Goal: Task Accomplishment & Management: Use online tool/utility

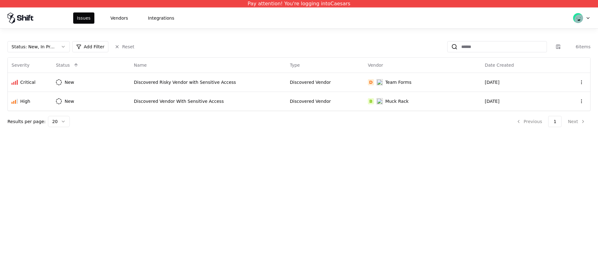
click at [216, 138] on div "Pay attention! You're logging into Caesars Issues Vendors Integrations Status :…" at bounding box center [299, 138] width 598 height 277
click at [119, 23] on button "Vendors" at bounding box center [119, 17] width 25 height 11
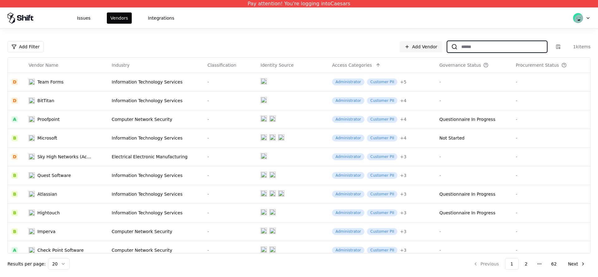
click at [462, 50] on input at bounding box center [502, 46] width 89 height 11
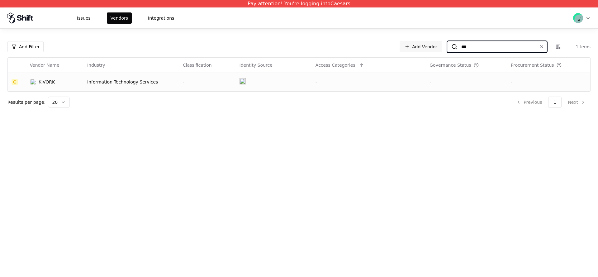
type input "***"
click at [65, 85] on td "KIVORK" at bounding box center [54, 82] width 57 height 19
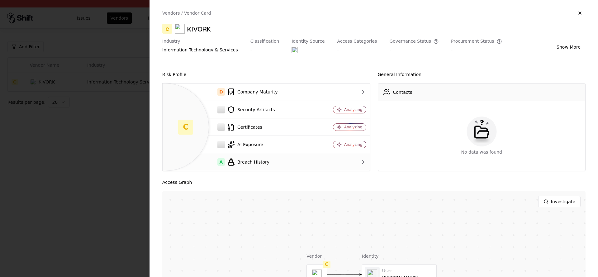
scroll to position [77, 0]
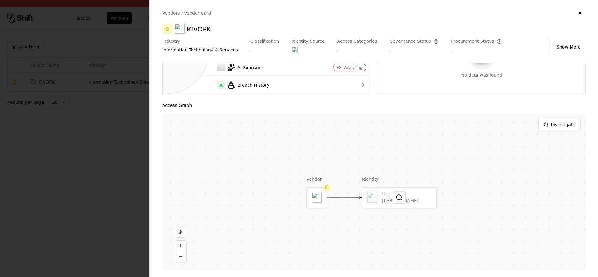
click at [387, 195] on div at bounding box center [399, 198] width 74 height 20
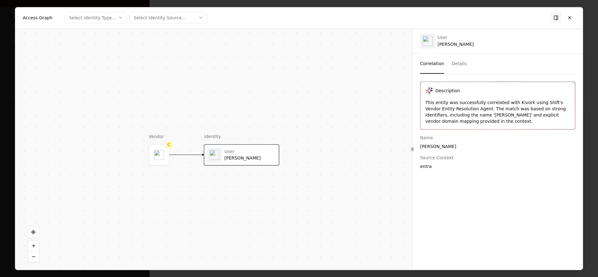
click at [465, 208] on div "Description This entity was successfully correlated with Kivork using Shift's V…" at bounding box center [498, 171] width 170 height 181
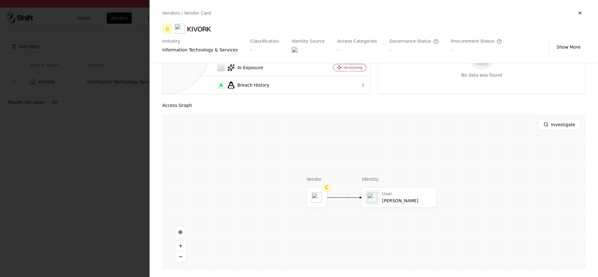
click at [102, 135] on div at bounding box center [299, 138] width 598 height 277
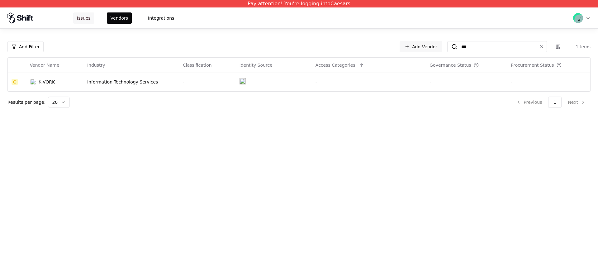
click at [84, 23] on button "Issues" at bounding box center [83, 17] width 21 height 11
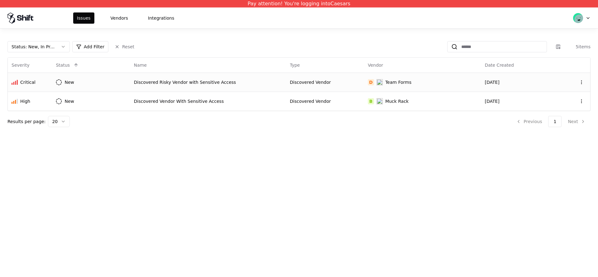
click at [88, 78] on td "New" at bounding box center [91, 82] width 78 height 19
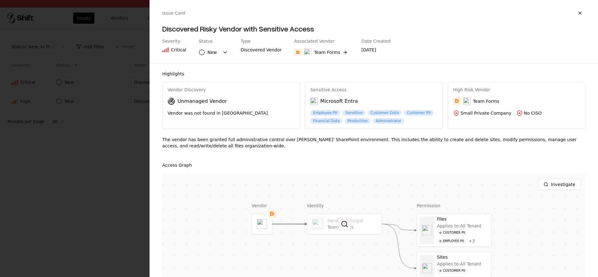
click at [347, 223] on button at bounding box center [344, 224] width 12 height 12
click at [110, 172] on div at bounding box center [299, 138] width 598 height 277
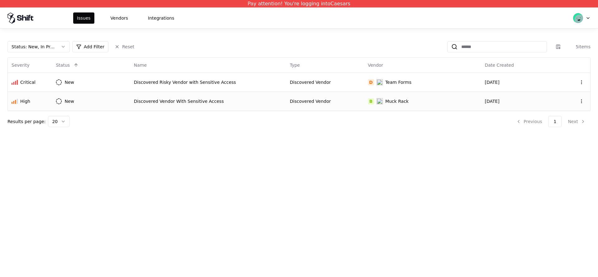
click at [82, 107] on td "New" at bounding box center [91, 101] width 78 height 19
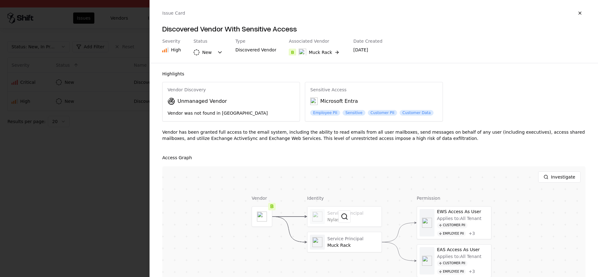
click at [323, 207] on div at bounding box center [344, 217] width 74 height 20
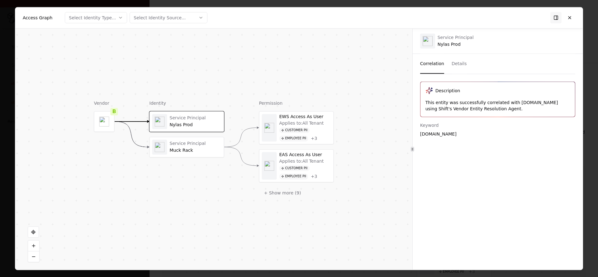
click at [209, 156] on div "Service Principal Muck Rack" at bounding box center [187, 147] width 74 height 20
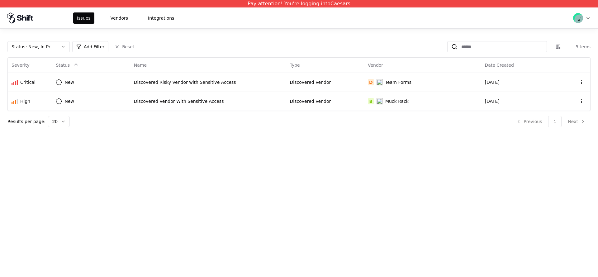
click at [130, 161] on div "Pay attention! You're logging into Caesars Issues Vendors Integrations Status :…" at bounding box center [299, 138] width 598 height 277
click at [125, 23] on div "Issues Vendors Integrations" at bounding box center [299, 17] width 598 height 21
click at [115, 21] on button "Vendors" at bounding box center [119, 17] width 25 height 11
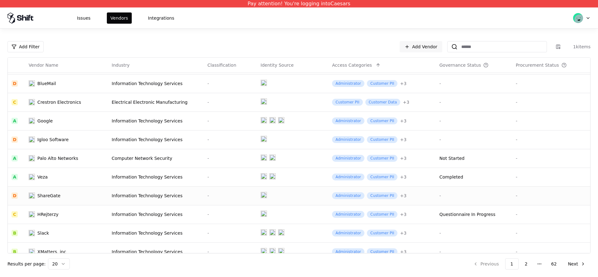
scroll to position [193, 0]
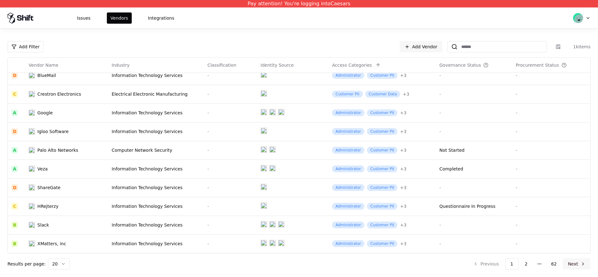
click at [579, 262] on button "Next" at bounding box center [577, 263] width 28 height 11
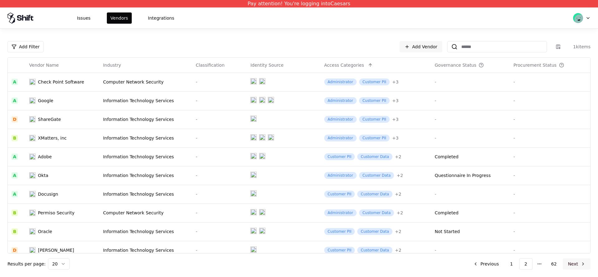
click at [570, 261] on button "Next" at bounding box center [577, 263] width 28 height 11
